Goal: Task Accomplishment & Management: Complete application form

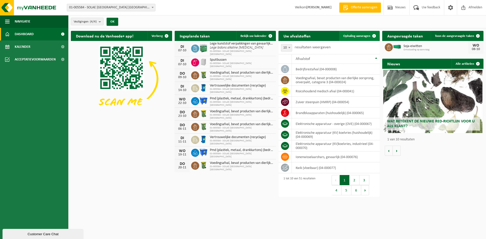
click at [356, 35] on span "Ophaling aanvragen" at bounding box center [356, 35] width 27 height 3
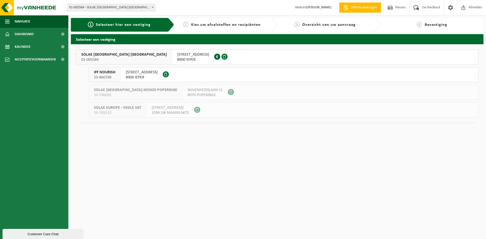
click at [177, 58] on span "8900 IEPER" at bounding box center [193, 59] width 32 height 5
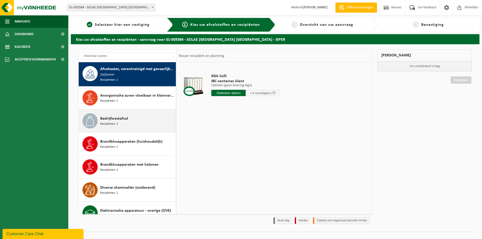
click at [119, 118] on span "Bedrijfsrestafval" at bounding box center [114, 119] width 28 height 6
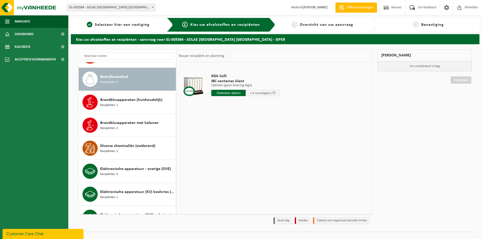
scroll to position [47, 0]
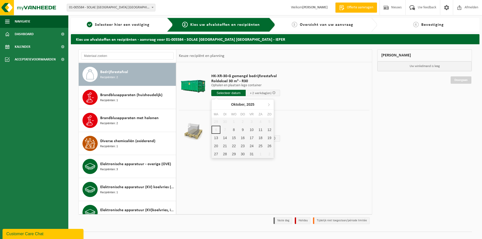
click at [232, 92] on input "text" at bounding box center [228, 93] width 34 height 6
click at [234, 130] on div "8" at bounding box center [233, 130] width 9 height 8
type input "Van [DATE]"
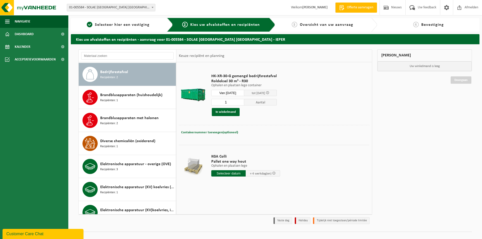
click at [242, 131] on div "Containernummer toevoegen(optioneel) Annuleren" at bounding box center [274, 132] width 188 height 7
click at [229, 132] on span "Containernummer toevoegen(optioneel)" at bounding box center [209, 132] width 57 height 3
type input "R30-229"
click at [218, 113] on button "In winkelmand" at bounding box center [226, 112] width 28 height 8
click at [238, 111] on button "In winkelmand" at bounding box center [226, 112] width 28 height 8
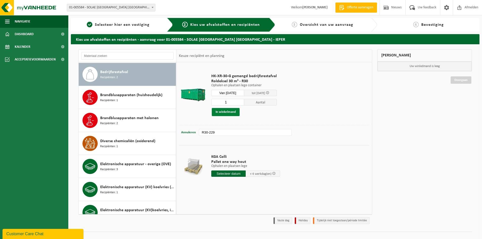
click at [223, 111] on button "In winkelmand" at bounding box center [226, 112] width 28 height 8
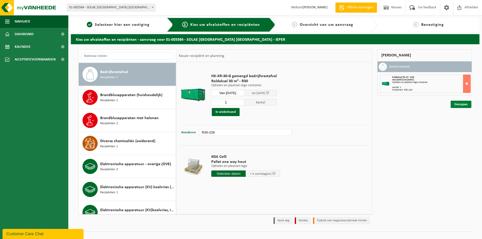
click at [458, 105] on link "Doorgaan" at bounding box center [461, 104] width 21 height 7
click at [461, 104] on link "Doorgaan" at bounding box center [461, 104] width 21 height 7
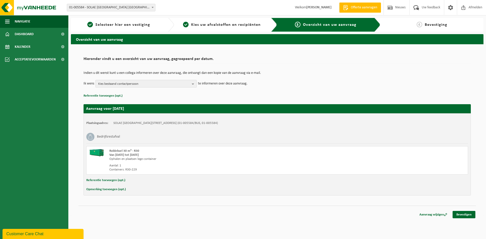
click at [194, 83] on b "button" at bounding box center [194, 83] width 5 height 7
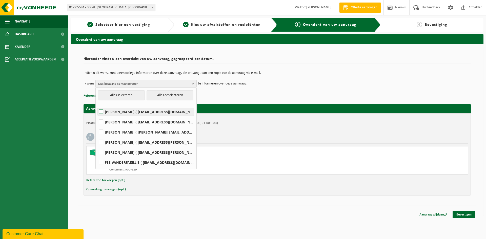
click at [131, 113] on label "[PERSON_NAME] ( [EMAIL_ADDRESS][DOMAIN_NAME] )" at bounding box center [146, 112] width 96 height 8
click at [97, 106] on input "REGINE BATTHEU ( regine.battheu@iff.com )" at bounding box center [97, 105] width 0 height 0
checkbox input "true"
click at [337, 95] on p "Referentie toevoegen (opt.)" at bounding box center [276, 96] width 387 height 7
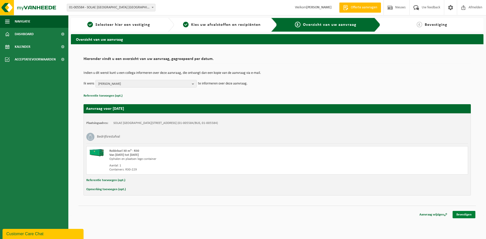
click at [464, 215] on link "Bevestigen" at bounding box center [463, 214] width 23 height 7
